Goal: Information Seeking & Learning: Learn about a topic

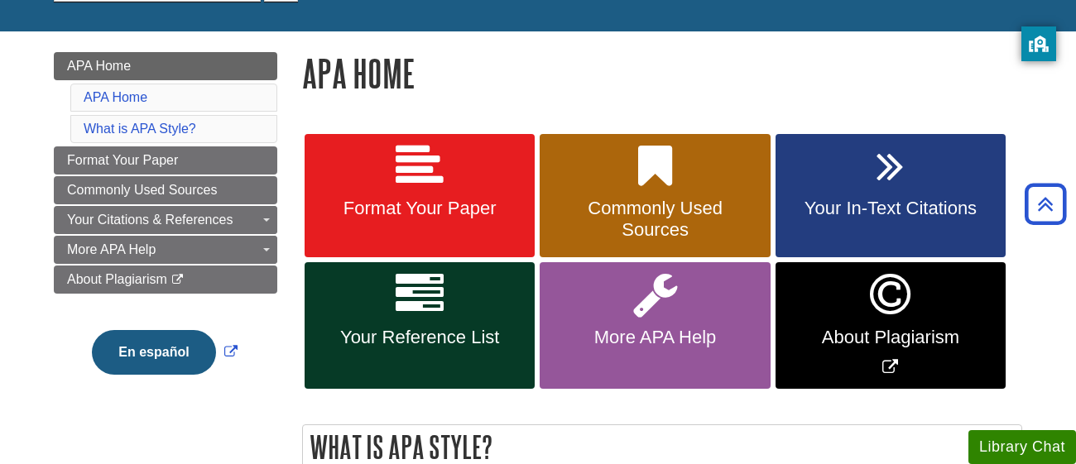
scroll to position [198, 0]
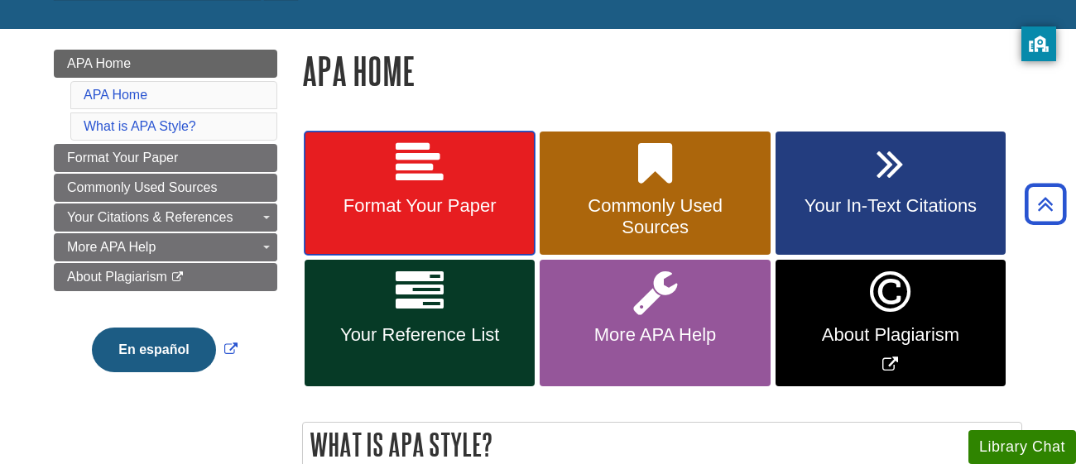
click at [403, 226] on link "Format Your Paper" at bounding box center [419, 194] width 230 height 124
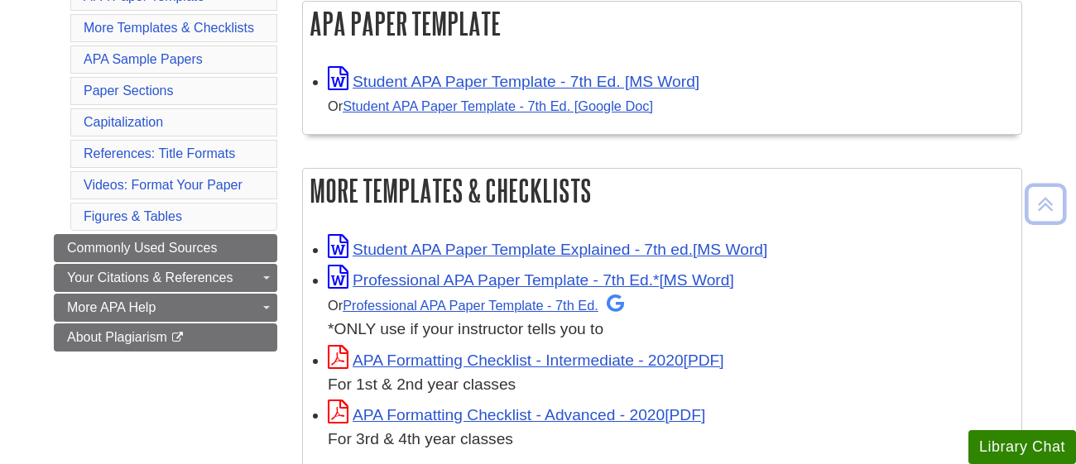
scroll to position [335, 0]
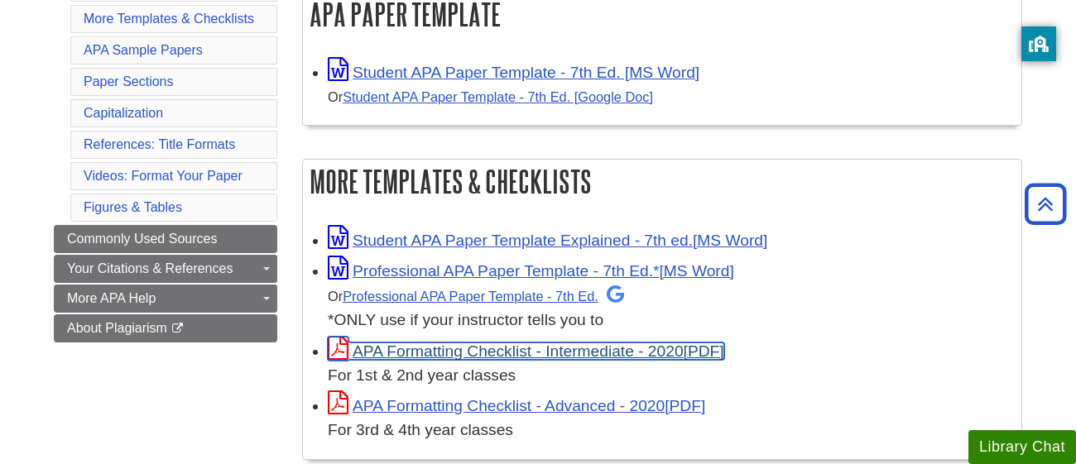
click at [472, 350] on link "APA Formatting Checklist - Intermediate - 2020" at bounding box center [526, 351] width 396 height 17
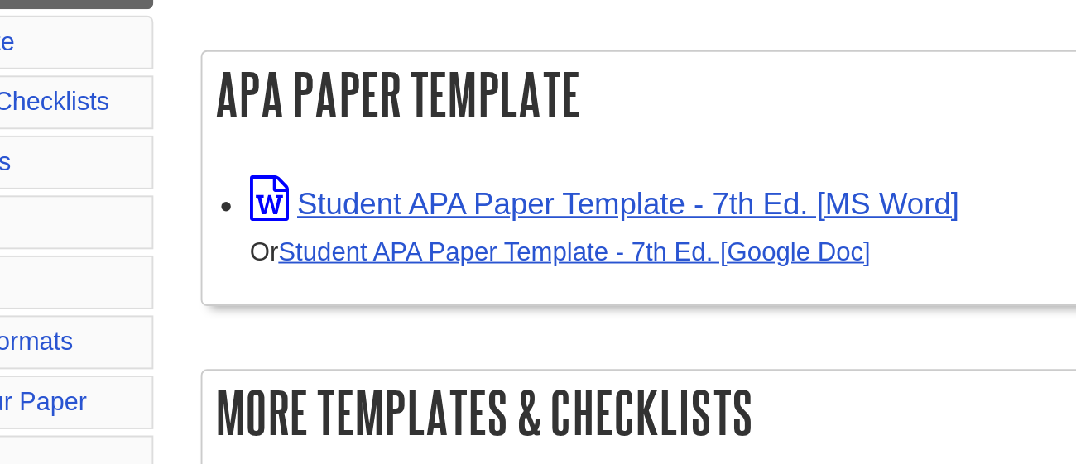
scroll to position [160, 0]
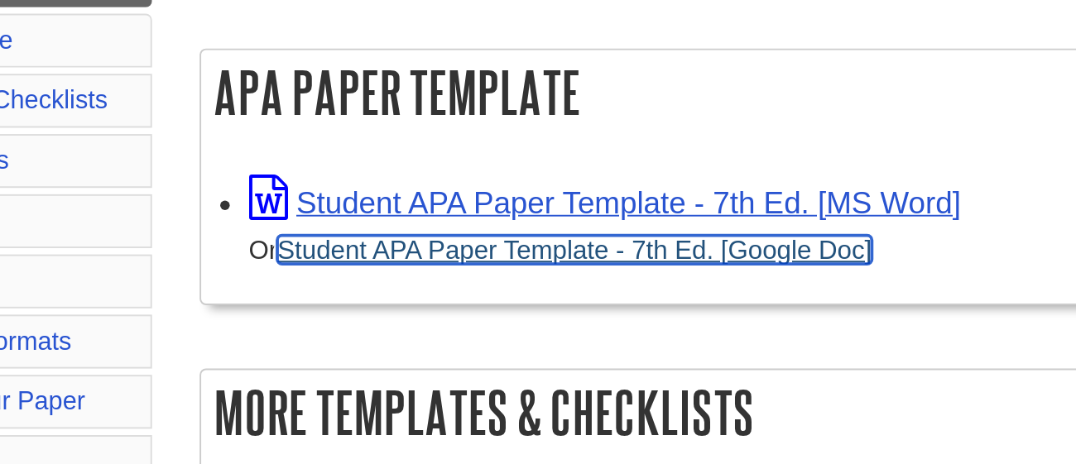
click at [508, 276] on link "Student APA Paper Template - 7th Ed. [Google Doc]" at bounding box center [498, 272] width 310 height 15
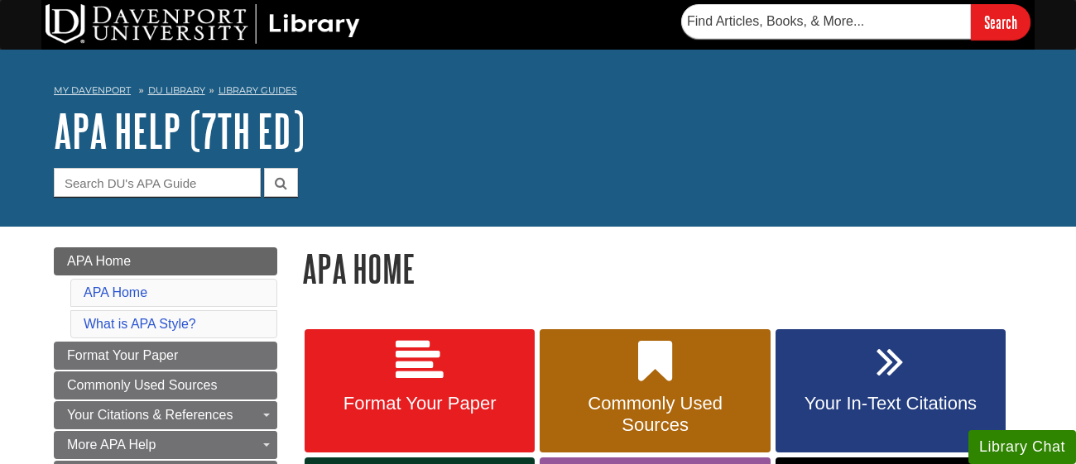
scroll to position [151, 0]
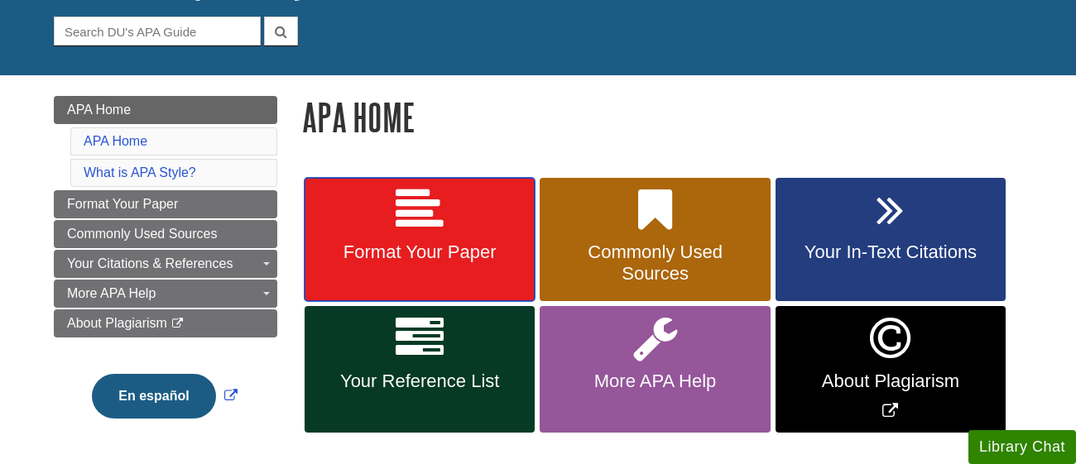
click at [459, 266] on link "Format Your Paper" at bounding box center [419, 240] width 230 height 124
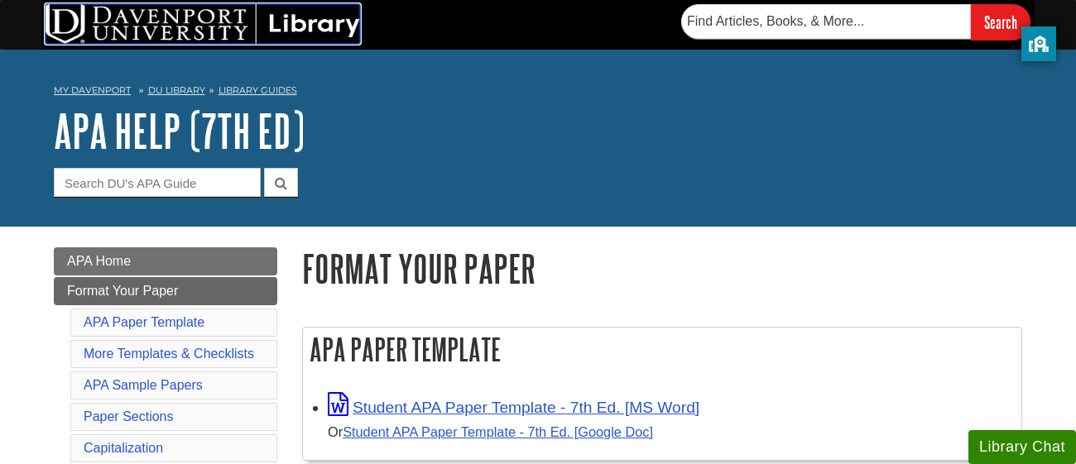
click at [113, 7] on img at bounding box center [203, 24] width 314 height 40
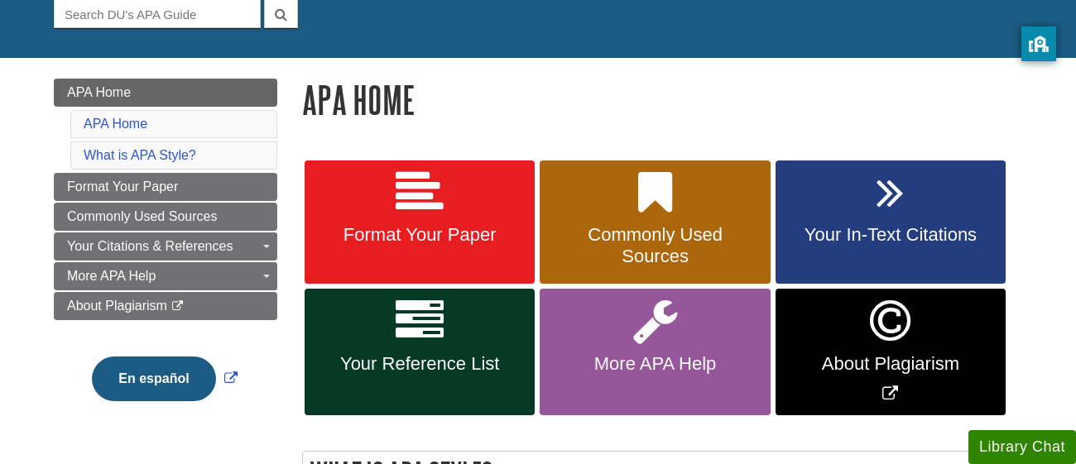
scroll to position [177, 0]
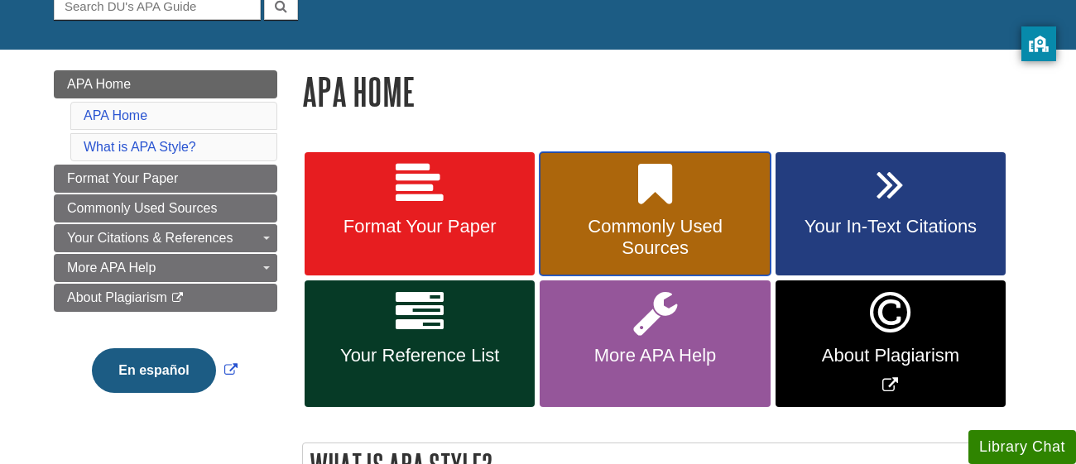
click at [569, 257] on span "Commonly Used Sources" at bounding box center [654, 237] width 205 height 43
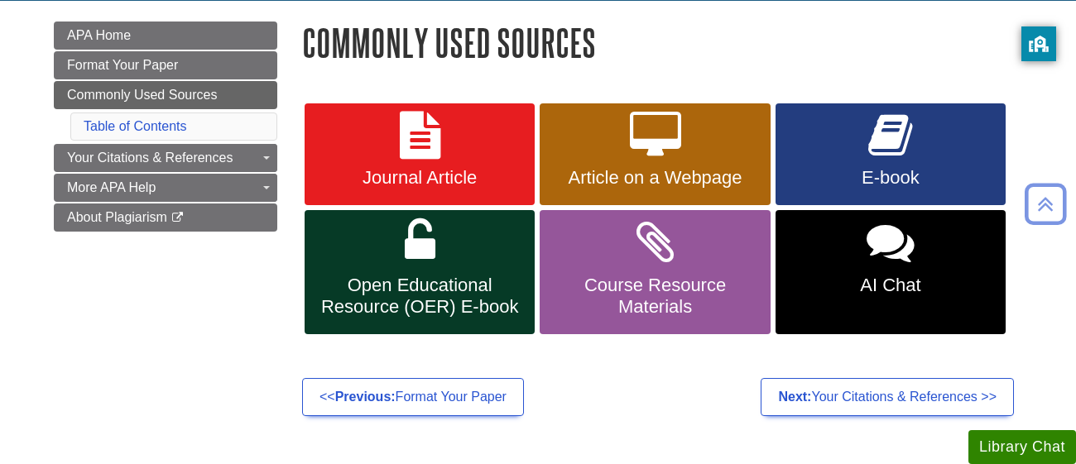
scroll to position [228, 0]
